Goal: Task Accomplishment & Management: Complete application form

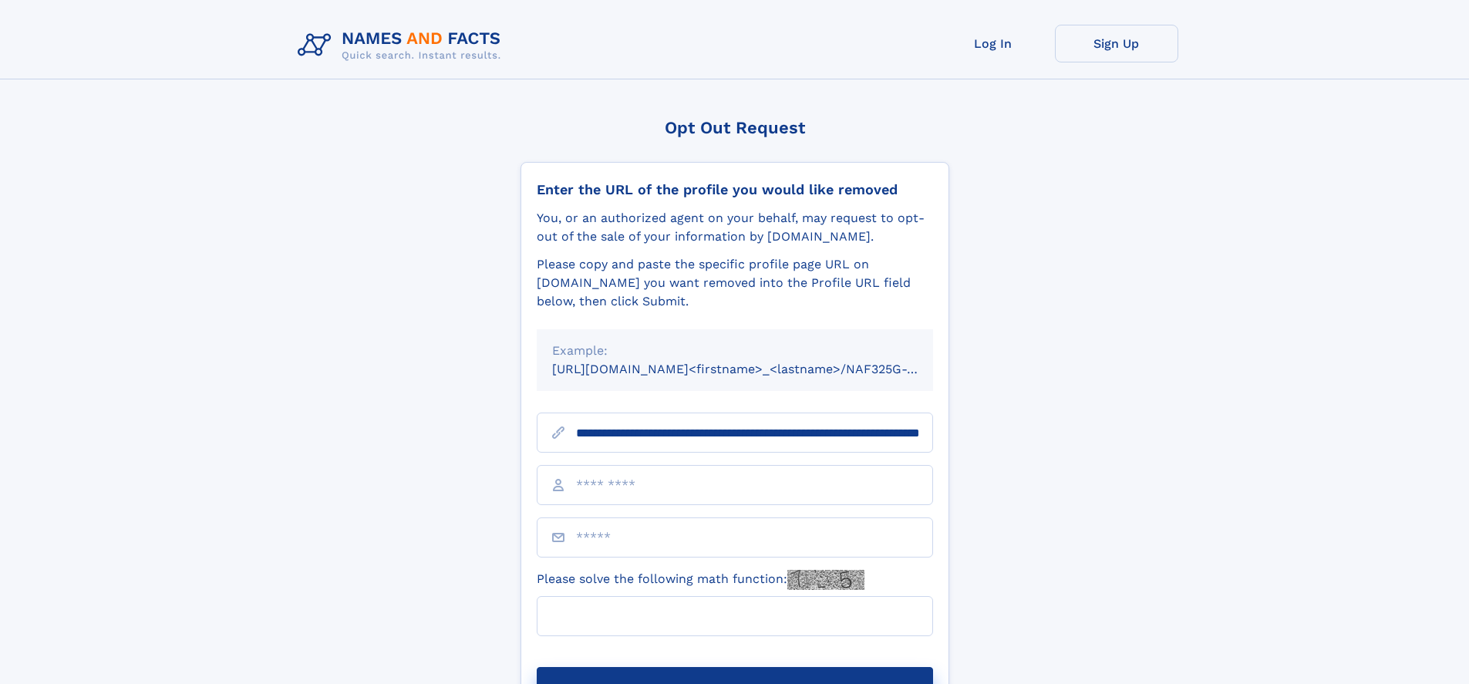
scroll to position [0, 147]
type input "**********"
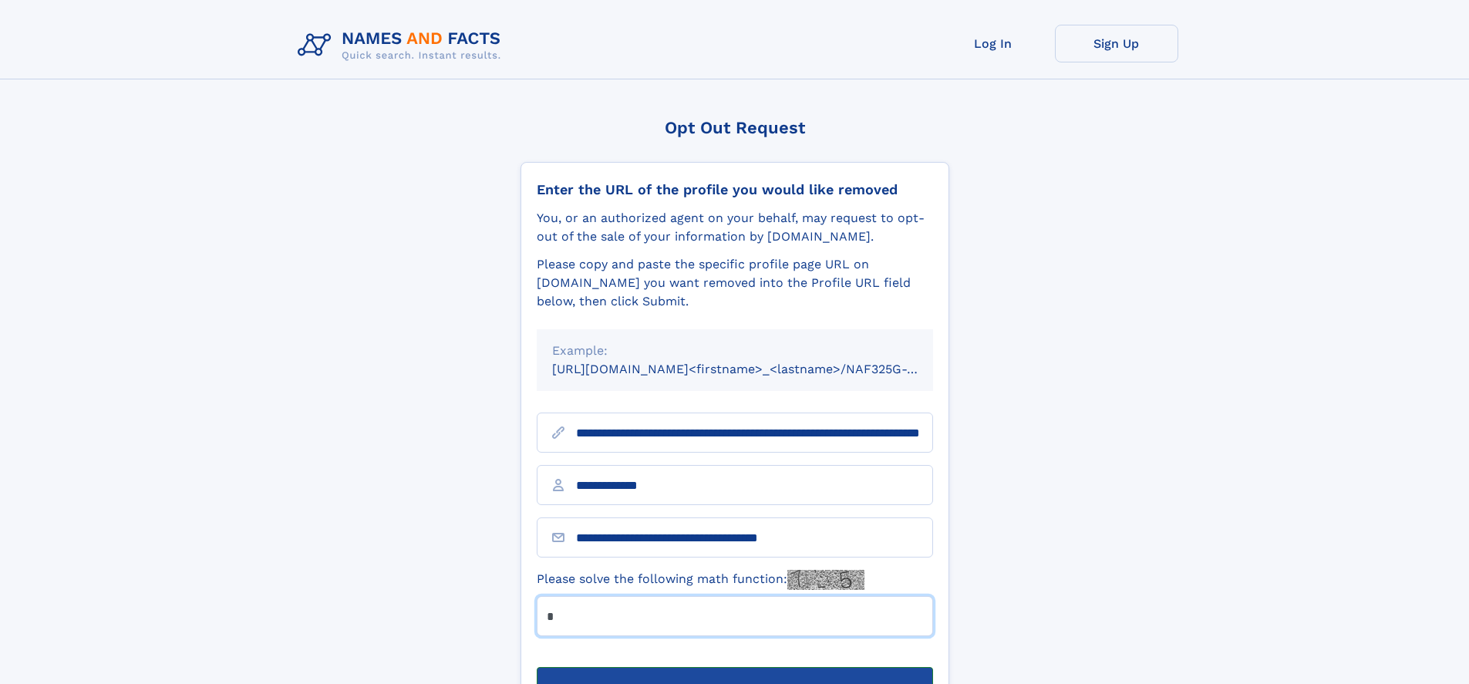
type input "*"
click at [734, 667] on button "Submit Opt Out Request" at bounding box center [735, 691] width 396 height 49
